Goal: Find specific page/section: Find specific page/section

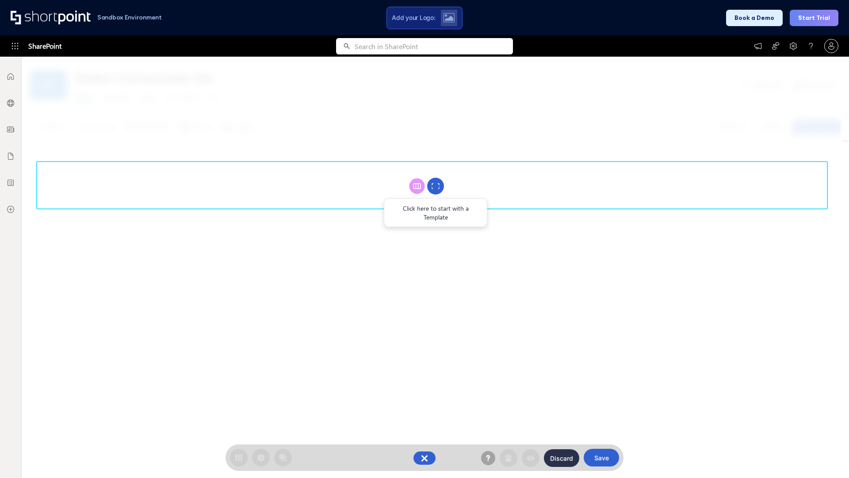
click at [436, 186] on circle at bounding box center [435, 186] width 17 height 17
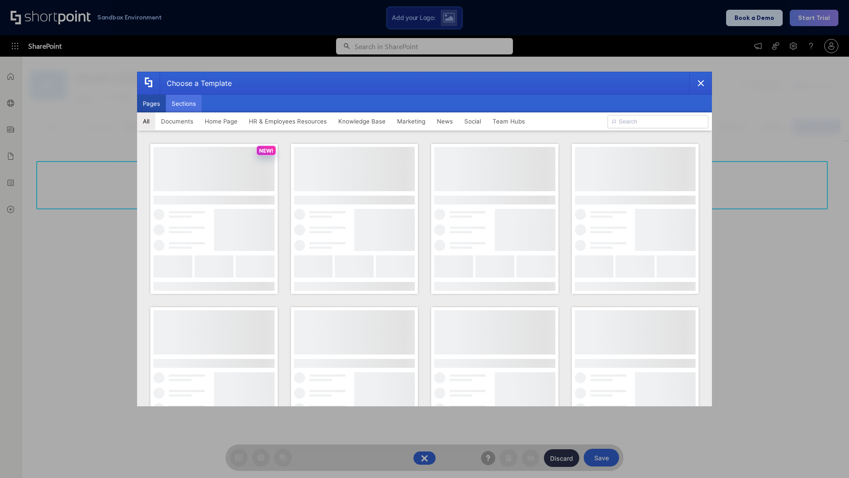
click at [184, 103] on button "Sections" at bounding box center [184, 104] width 36 height 18
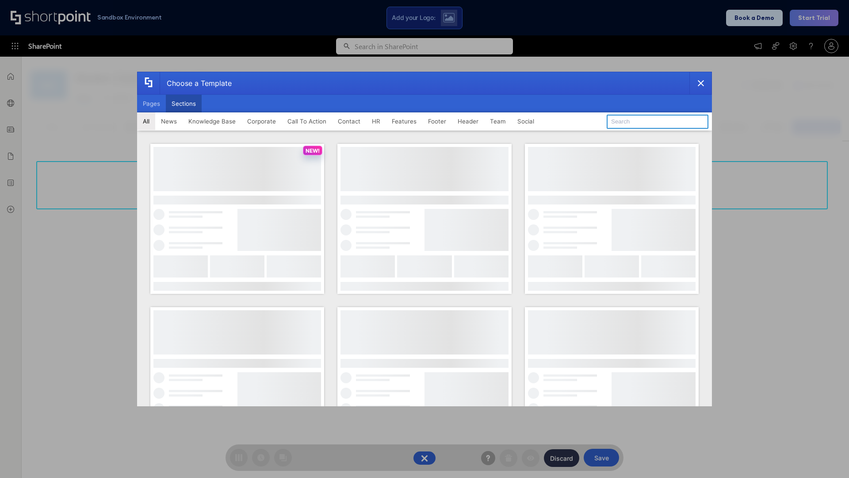
type input "Paralax Cta"
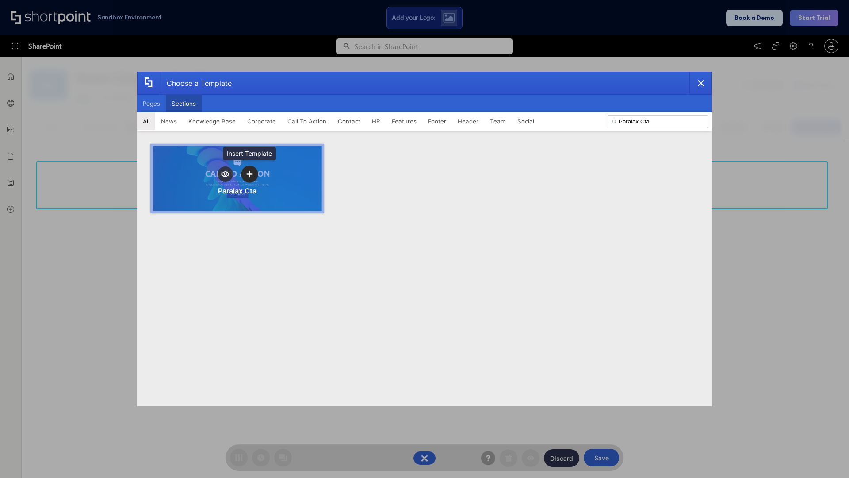
click at [249, 174] on icon "template selector" at bounding box center [249, 174] width 6 height 6
